Goal: Book appointment/travel/reservation

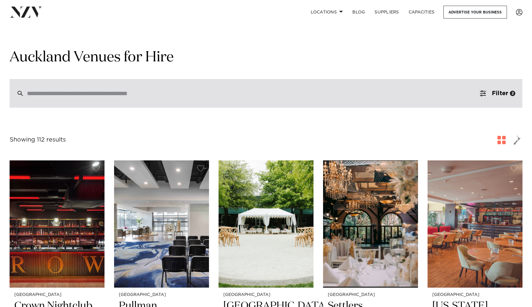
click at [84, 93] on input "search" at bounding box center [253, 93] width 453 height 7
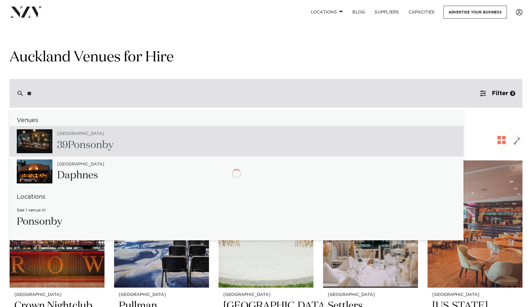
type input "*"
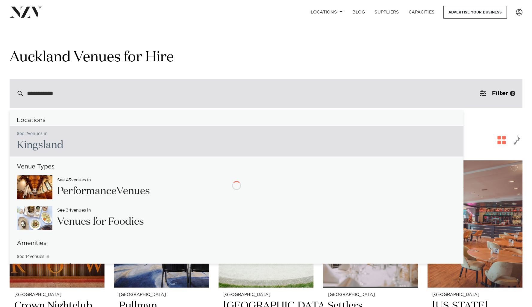
type input "*********"
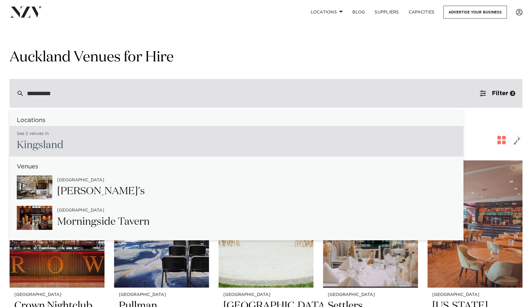
type input "**********"
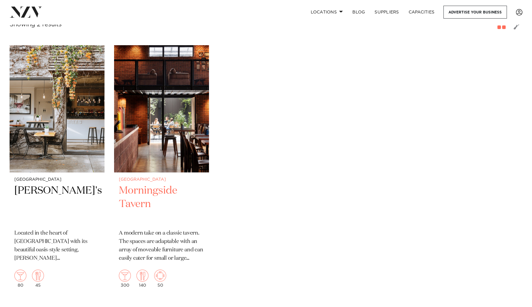
scroll to position [116, 0]
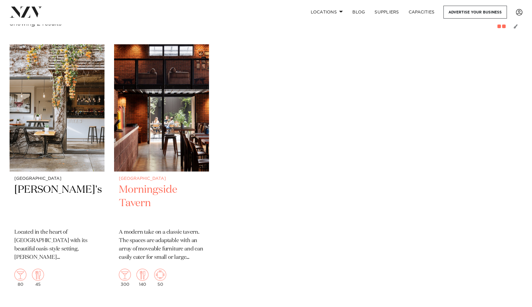
click at [142, 199] on h2 "Morningside Tavern" at bounding box center [161, 203] width 85 height 40
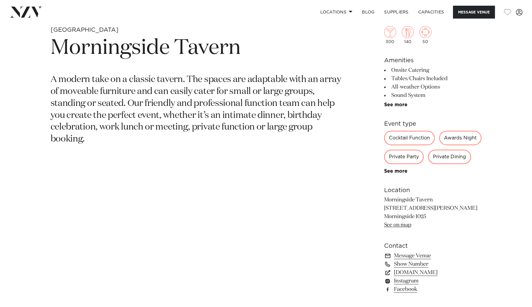
scroll to position [287, 0]
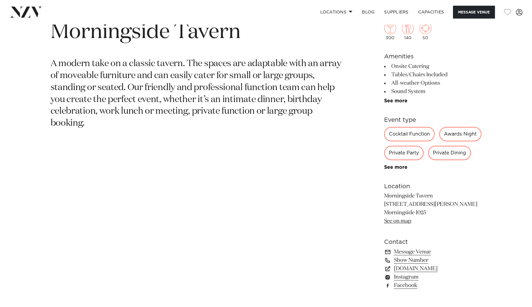
click at [405, 150] on div "Private Party" at bounding box center [404, 153] width 40 height 14
click at [418, 154] on div "Private Party" at bounding box center [404, 153] width 40 height 14
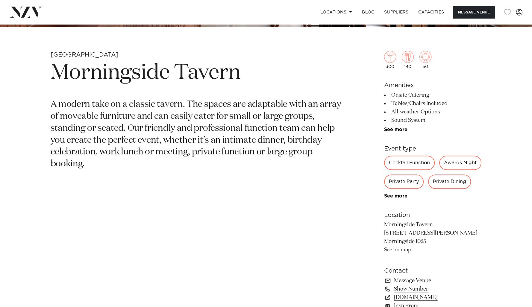
scroll to position [246, 0]
click at [401, 180] on div "Private Party" at bounding box center [404, 182] width 40 height 14
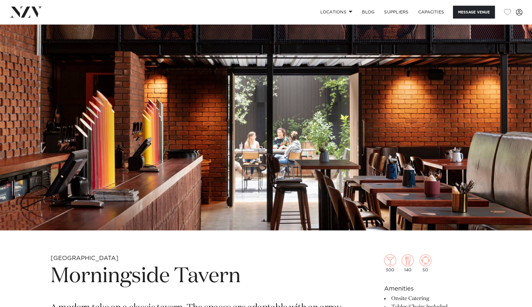
scroll to position [0, 0]
